Goal: Information Seeking & Learning: Find specific fact

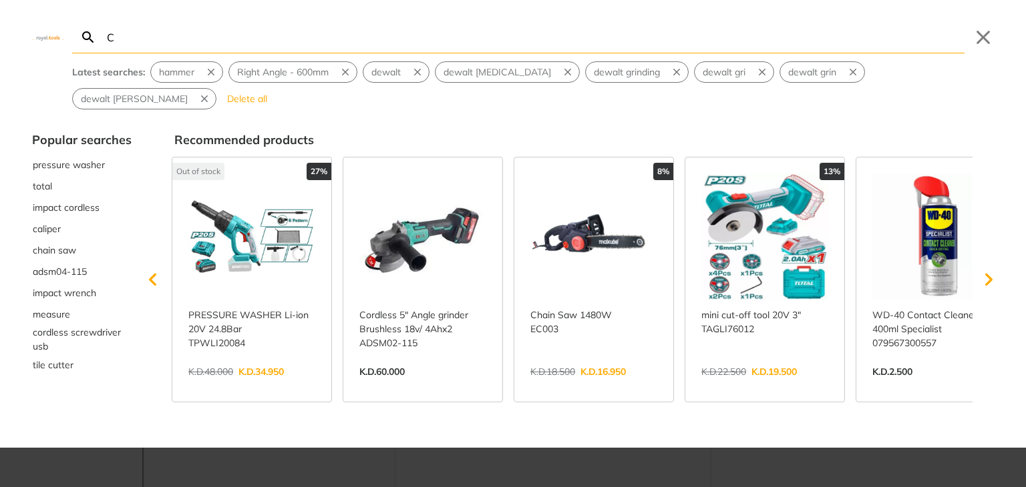
type input "CU"
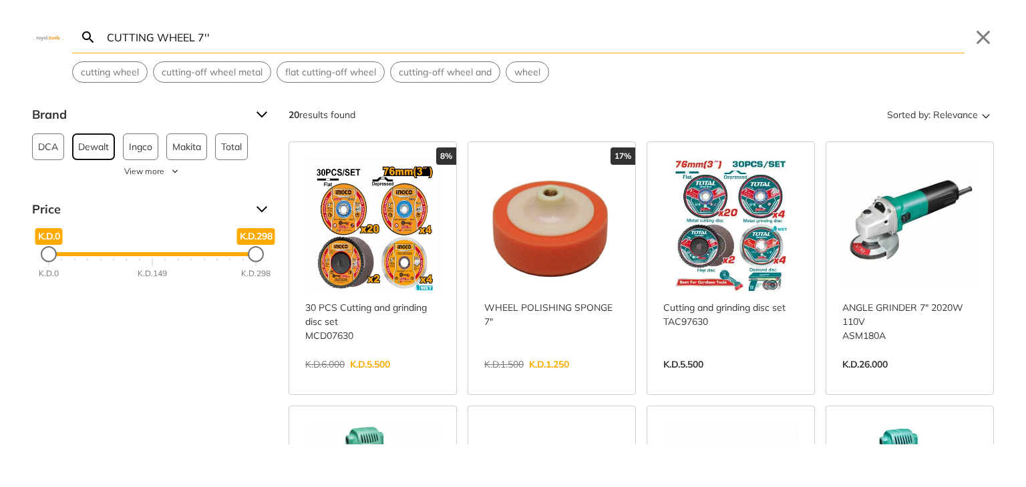
click at [108, 141] on span "Dewalt" at bounding box center [93, 146] width 31 height 25
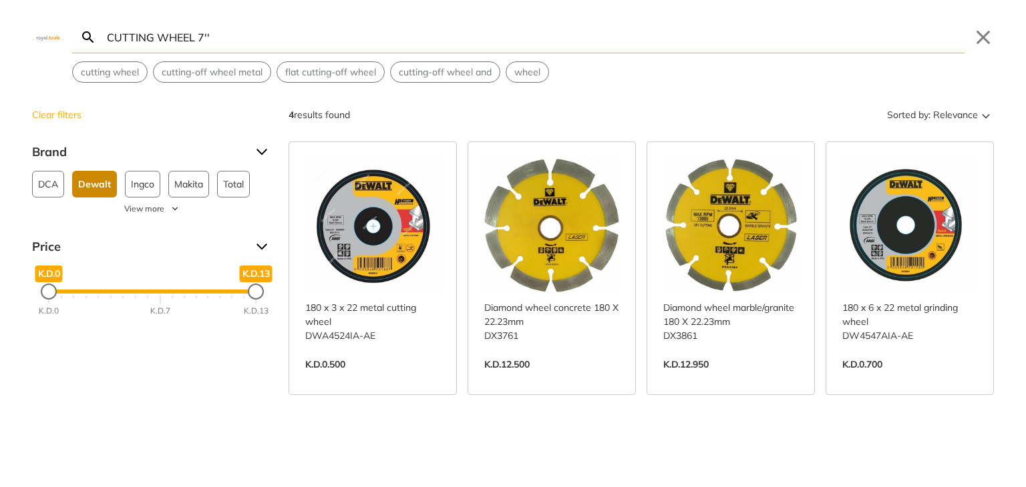
click at [153, 38] on input "CUTTING WHEEL 7''" at bounding box center [534, 36] width 860 height 31
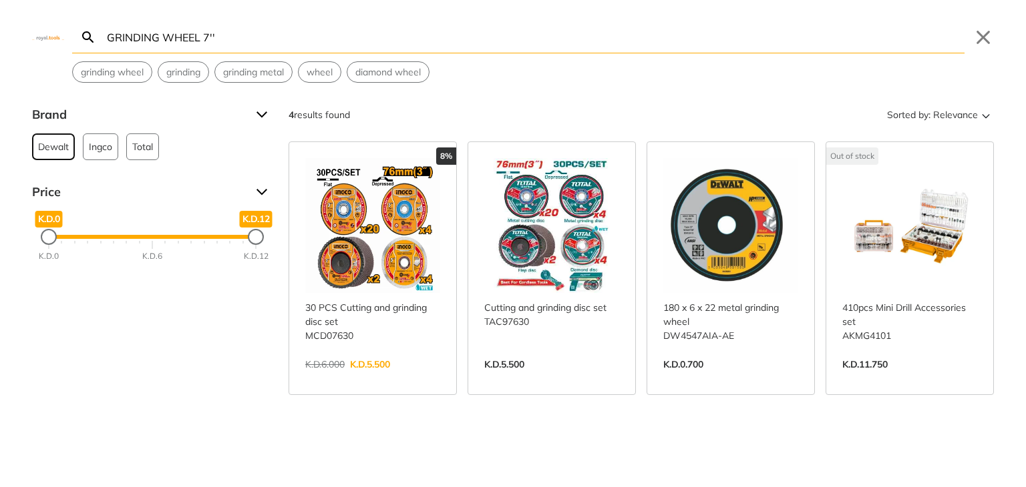
click at [60, 145] on span "Dewalt" at bounding box center [53, 146] width 31 height 25
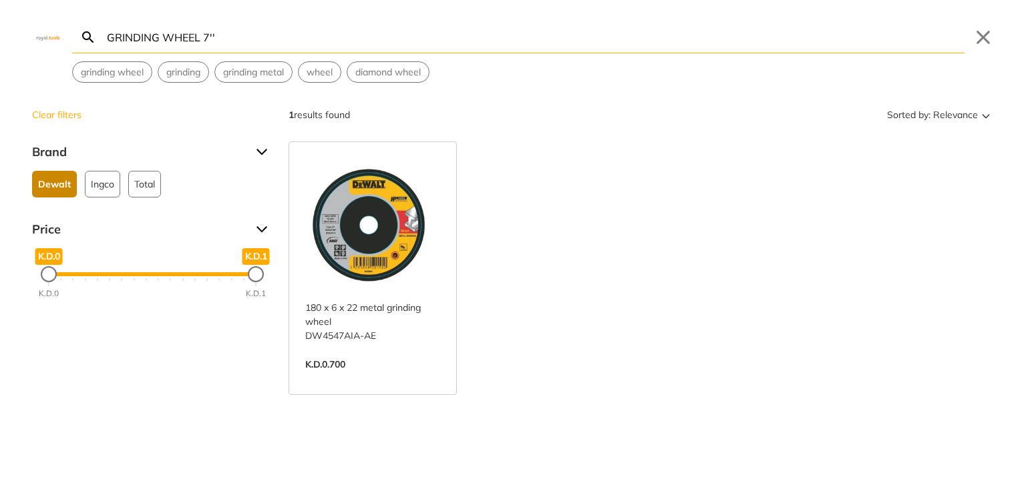
click at [208, 41] on input "GRINDING WHEEL 7''" at bounding box center [534, 36] width 860 height 31
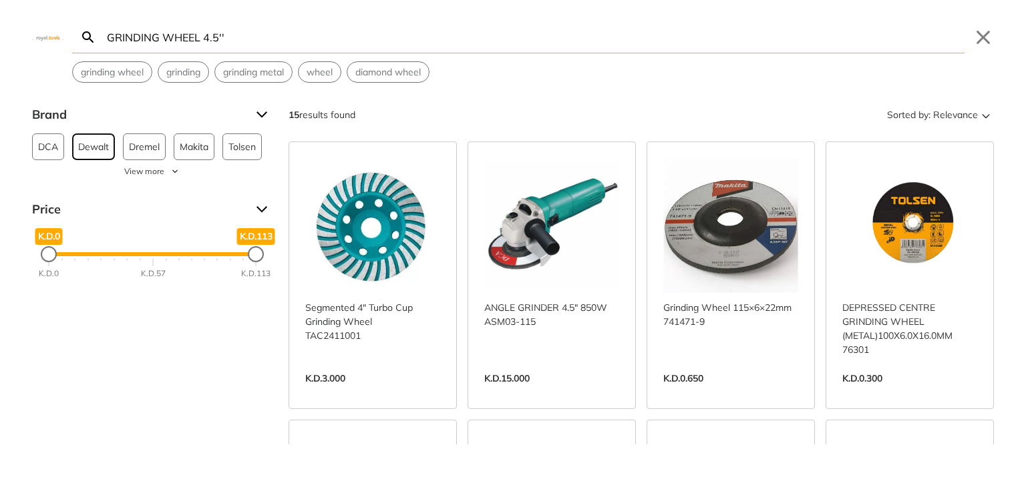
click at [99, 154] on span "Dewalt" at bounding box center [93, 146] width 31 height 25
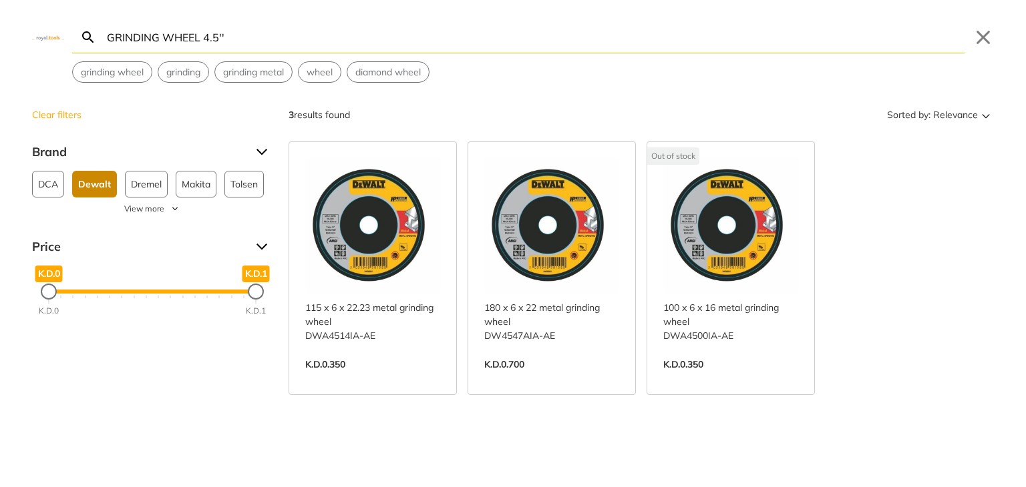
click at [159, 38] on input "GRINDING WHEEL 4.5''" at bounding box center [534, 36] width 860 height 31
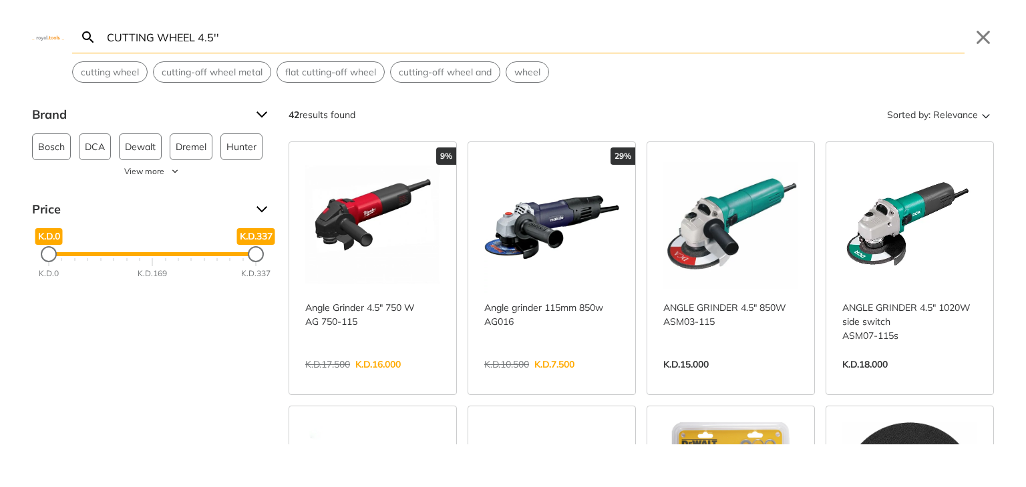
type input "CUTTING WHEEL 4.5''"
click at [131, 150] on span "Dewalt" at bounding box center [140, 146] width 31 height 25
